Goal: Information Seeking & Learning: Learn about a topic

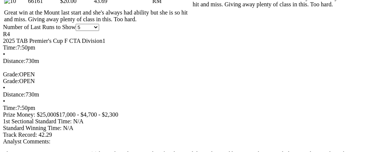
scroll to position [735, 0]
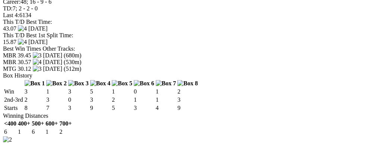
scroll to position [0, 25]
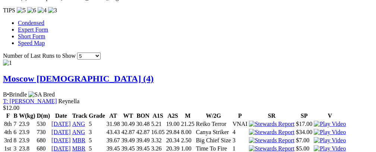
scroll to position [874, 0]
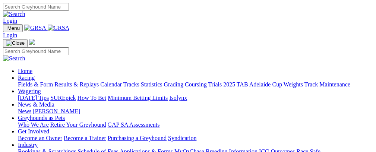
scroll to position [303, 0]
